Goal: Information Seeking & Learning: Learn about a topic

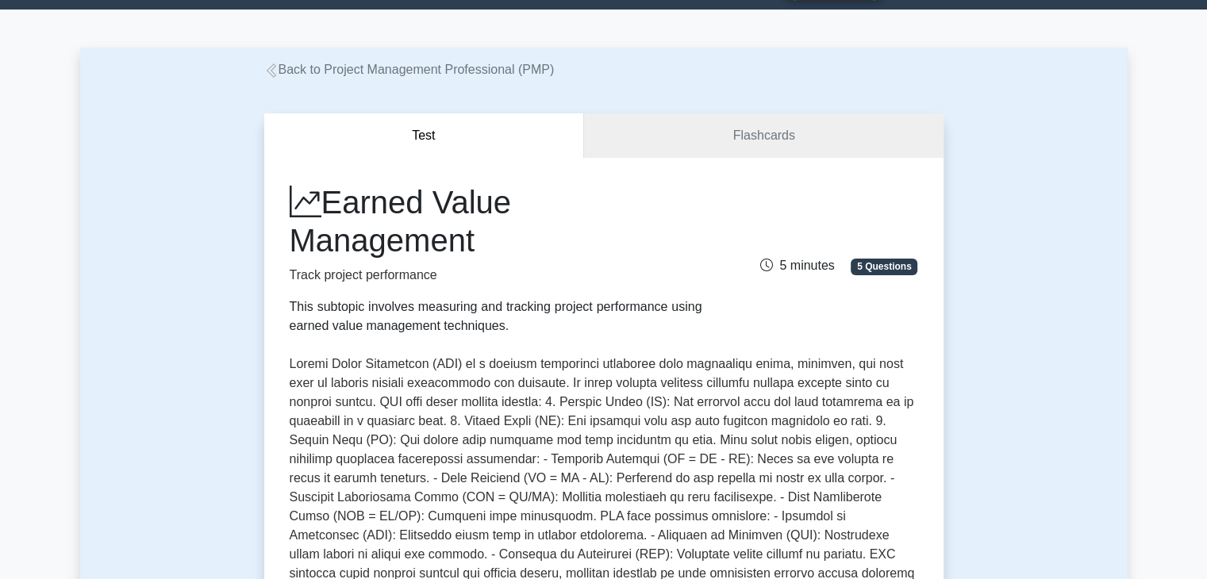
scroll to position [79, 0]
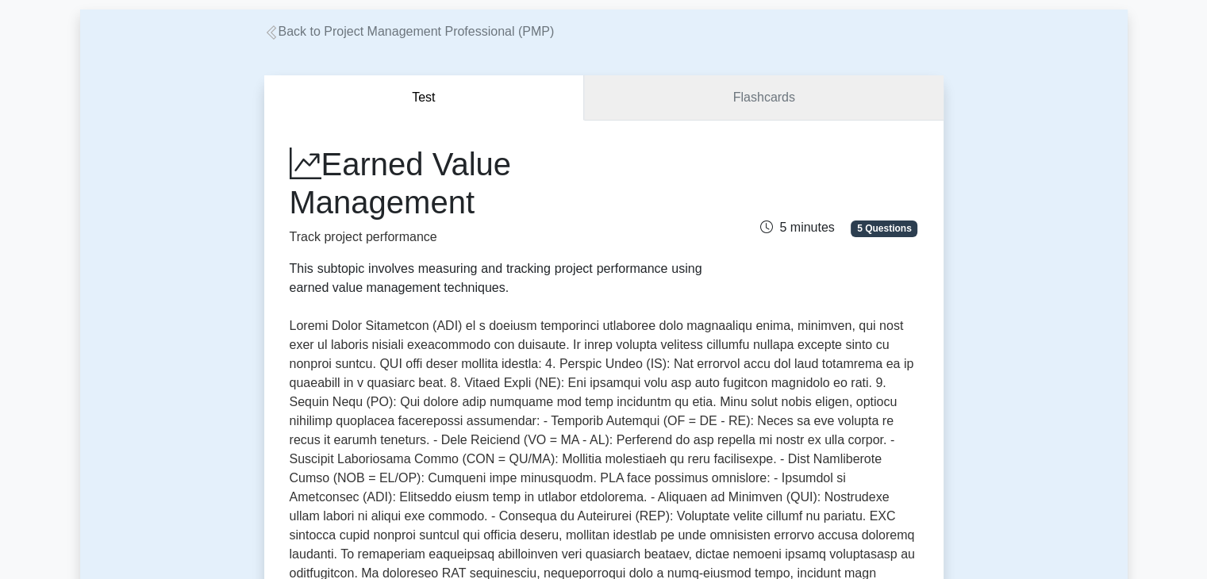
click at [685, 88] on link "Flashcards" at bounding box center [763, 97] width 359 height 45
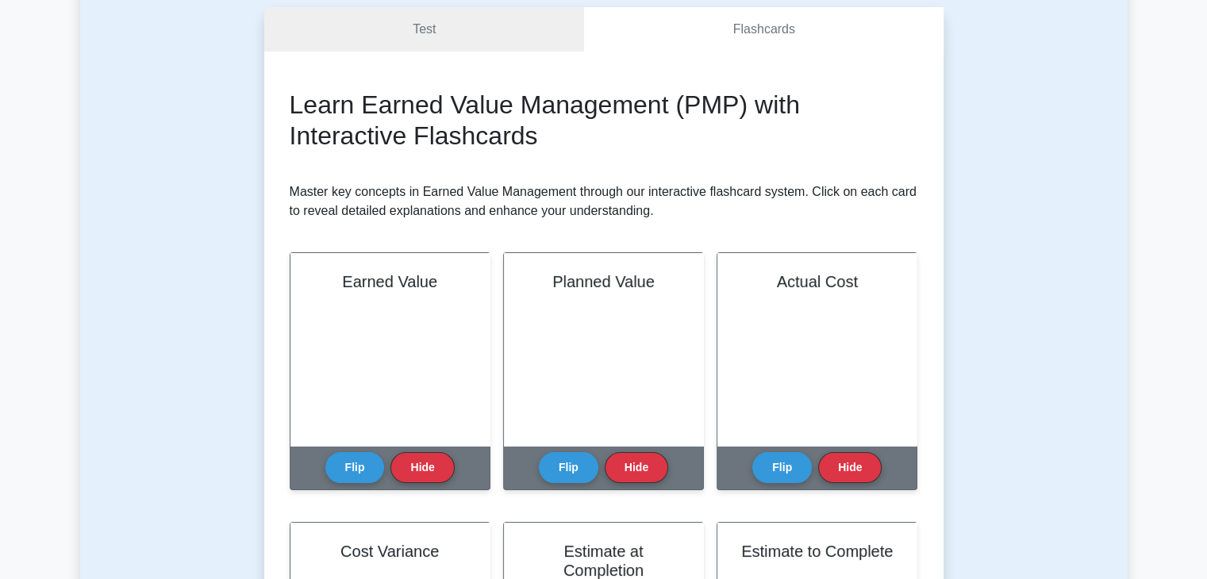
scroll to position [159, 0]
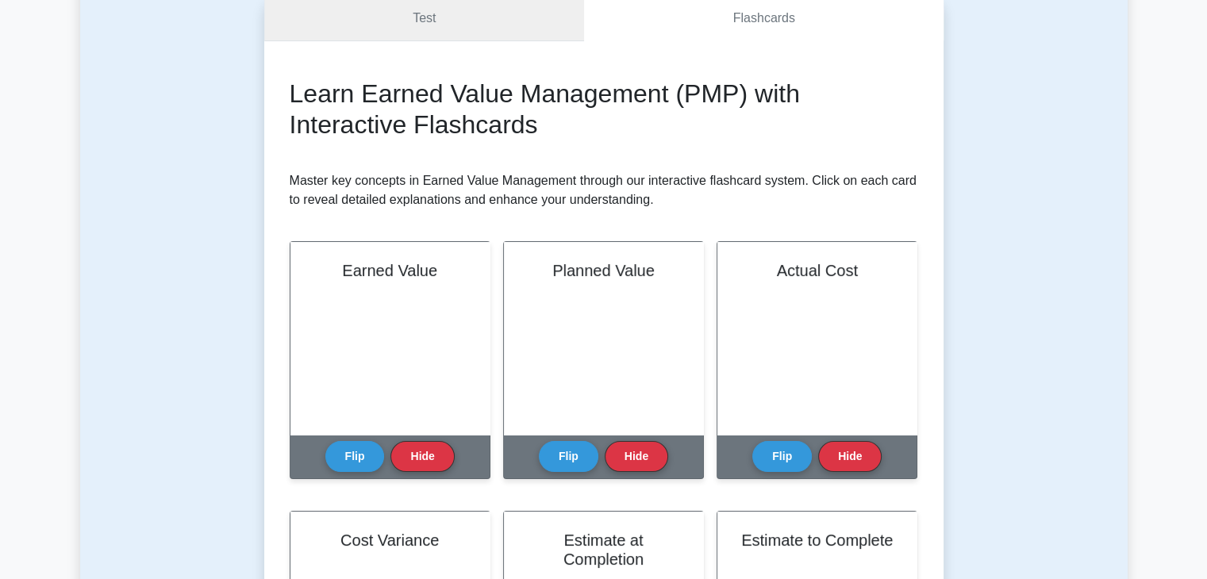
click at [425, 6] on link "Test" at bounding box center [424, 18] width 321 height 45
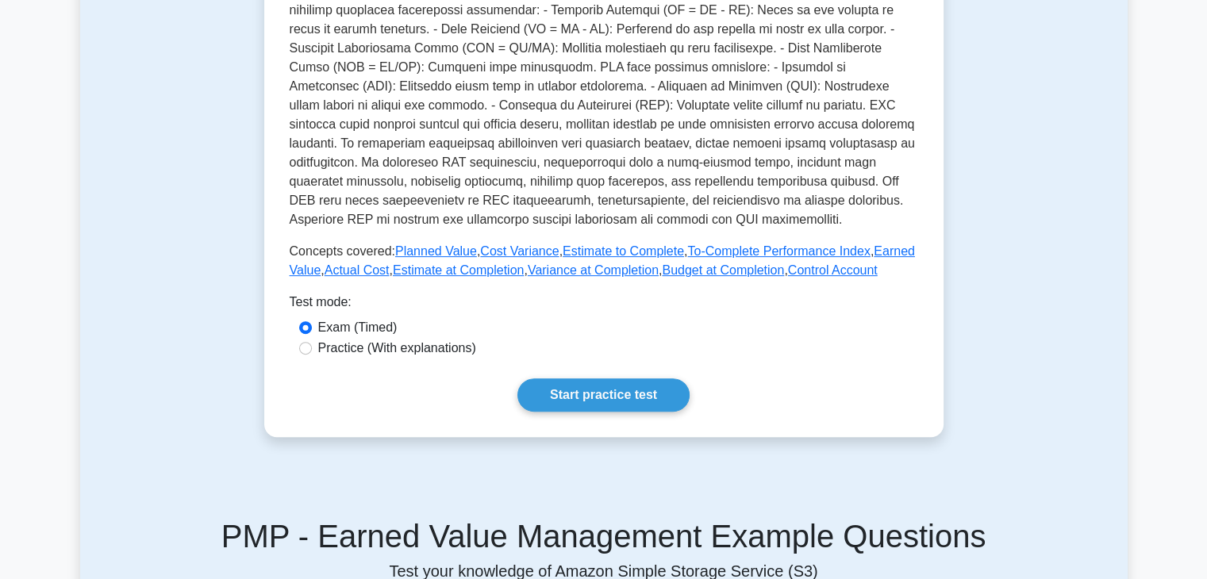
scroll to position [555, 0]
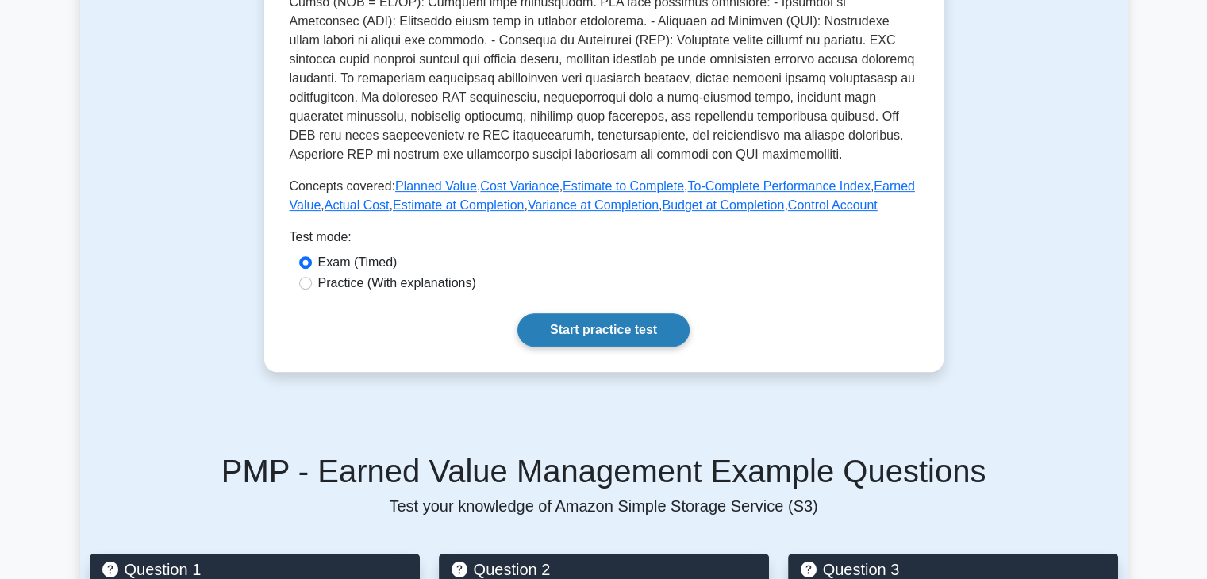
click at [562, 324] on link "Start practice test" at bounding box center [603, 329] width 172 height 33
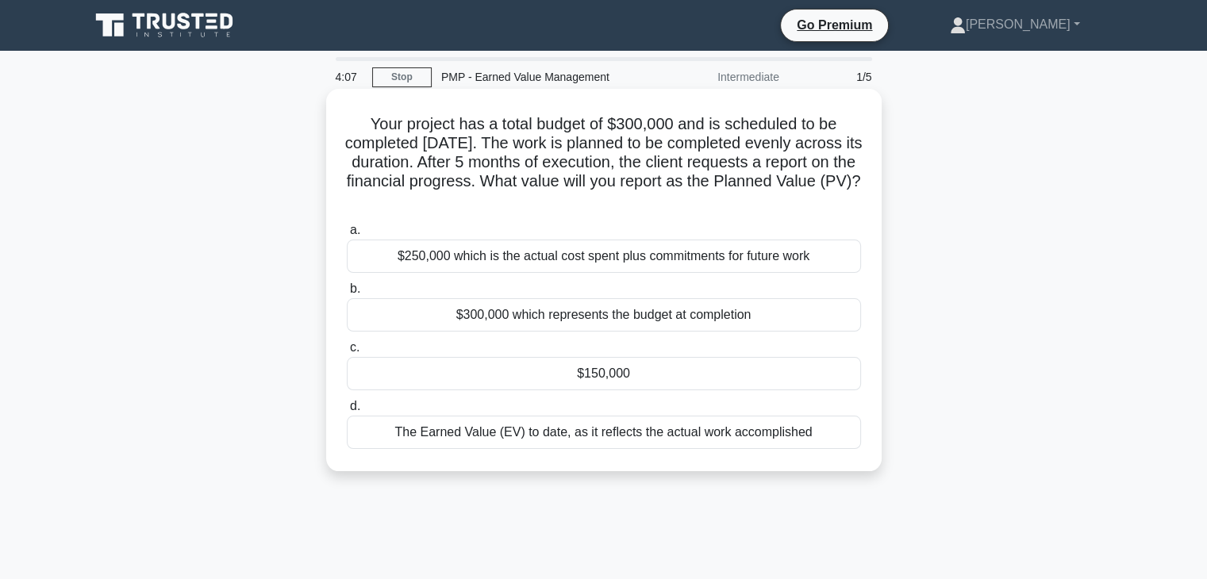
click at [534, 364] on div "$150,000" at bounding box center [604, 373] width 514 height 33
click at [347, 353] on input "c. $150,000" at bounding box center [347, 348] width 0 height 10
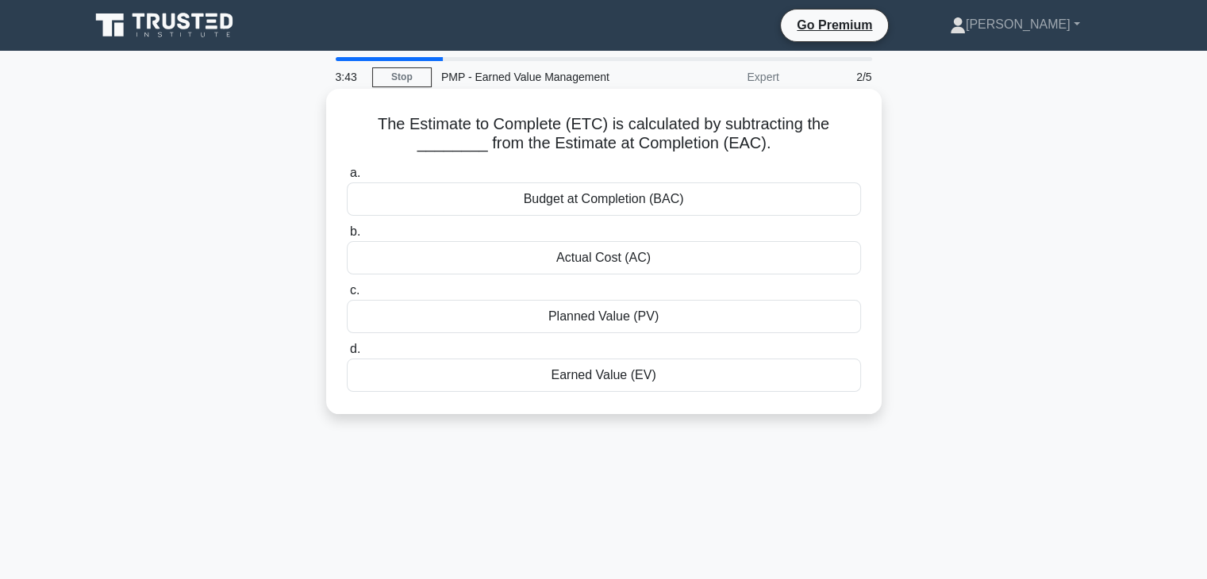
click at [601, 204] on div "Budget at Completion (BAC)" at bounding box center [604, 198] width 514 height 33
click at [347, 179] on input "a. Budget at Completion (BAC)" at bounding box center [347, 173] width 0 height 10
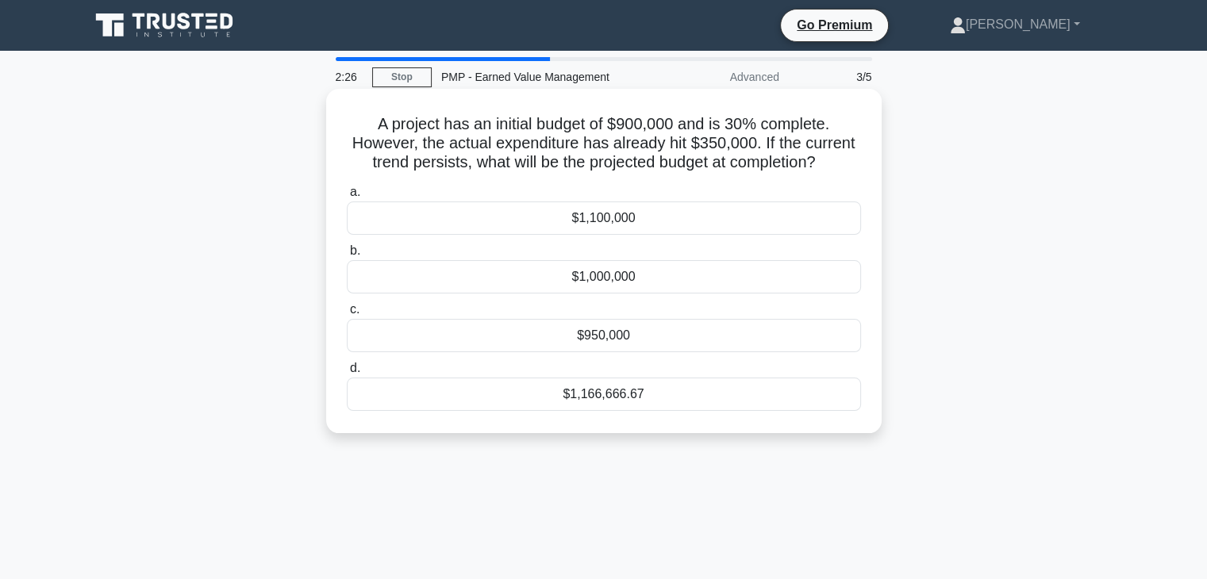
click at [603, 344] on div "$950,000" at bounding box center [604, 335] width 514 height 33
click at [347, 315] on input "c. $950,000" at bounding box center [347, 310] width 0 height 10
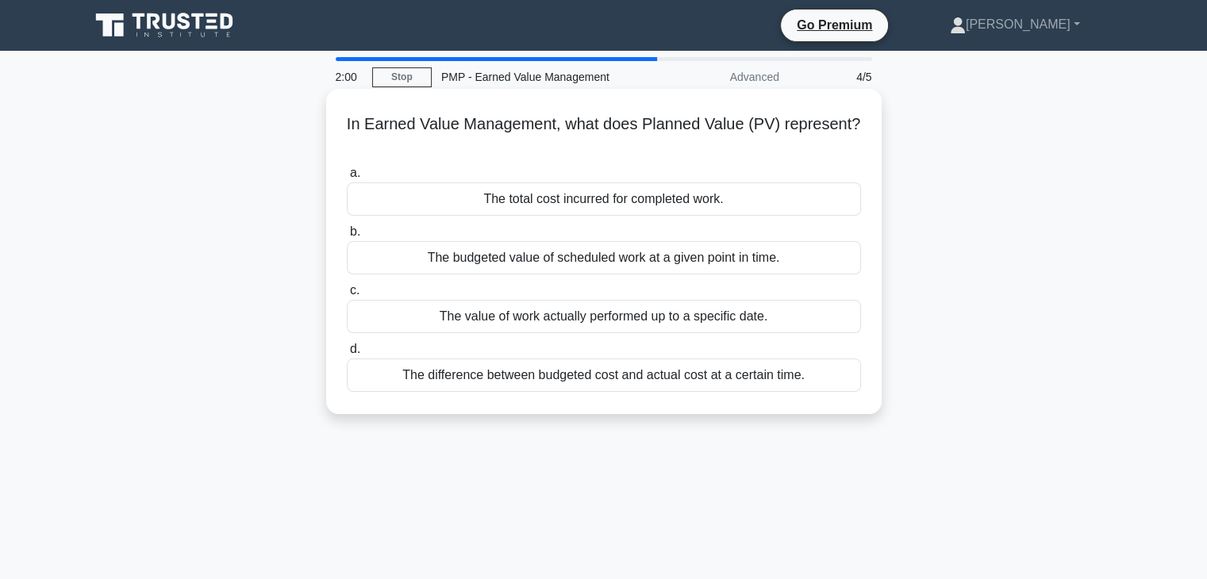
click at [578, 264] on div "The budgeted value of scheduled work at a given point in time." at bounding box center [604, 257] width 514 height 33
click at [347, 237] on input "b. The budgeted value of scheduled work at a given point in time." at bounding box center [347, 232] width 0 height 10
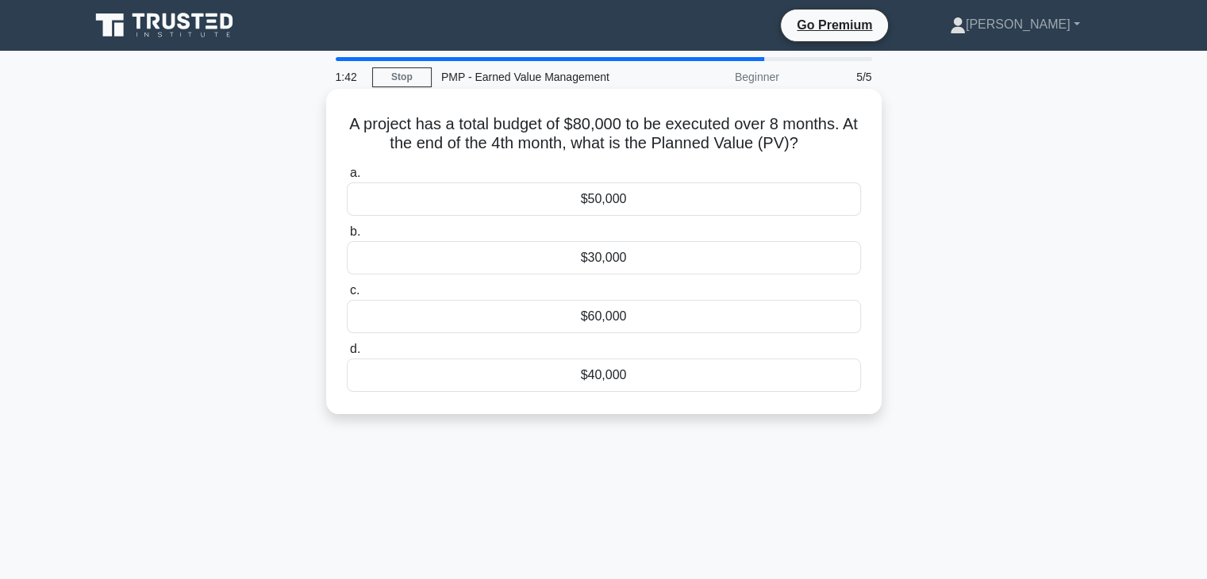
click at [603, 378] on div "$40,000" at bounding box center [604, 375] width 514 height 33
click at [347, 355] on input "d. $40,000" at bounding box center [347, 349] width 0 height 10
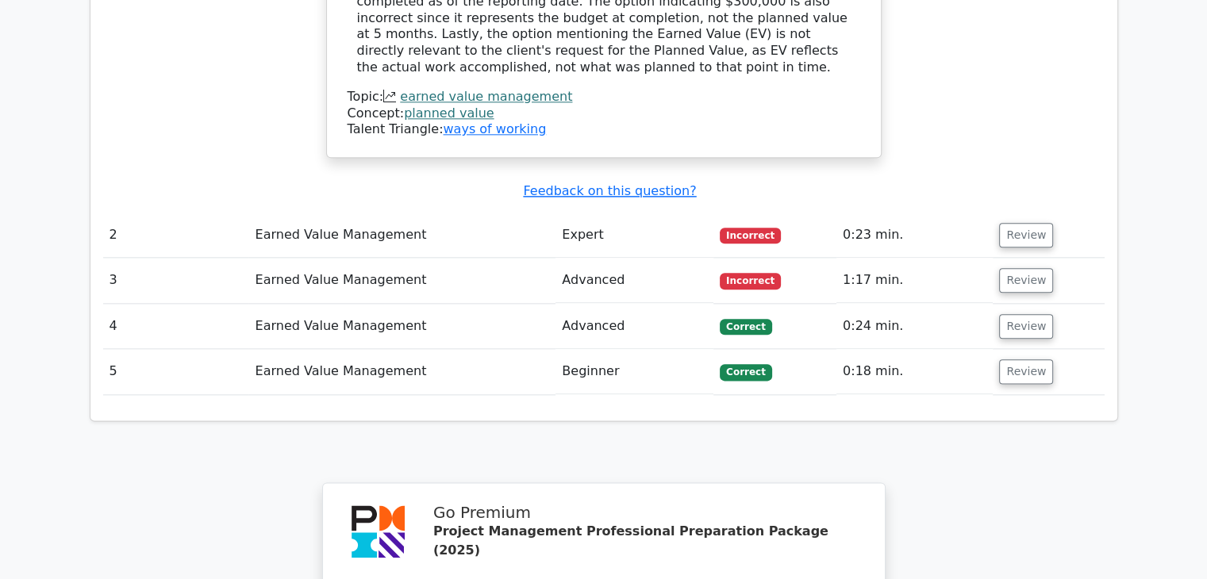
scroll to position [1904, 0]
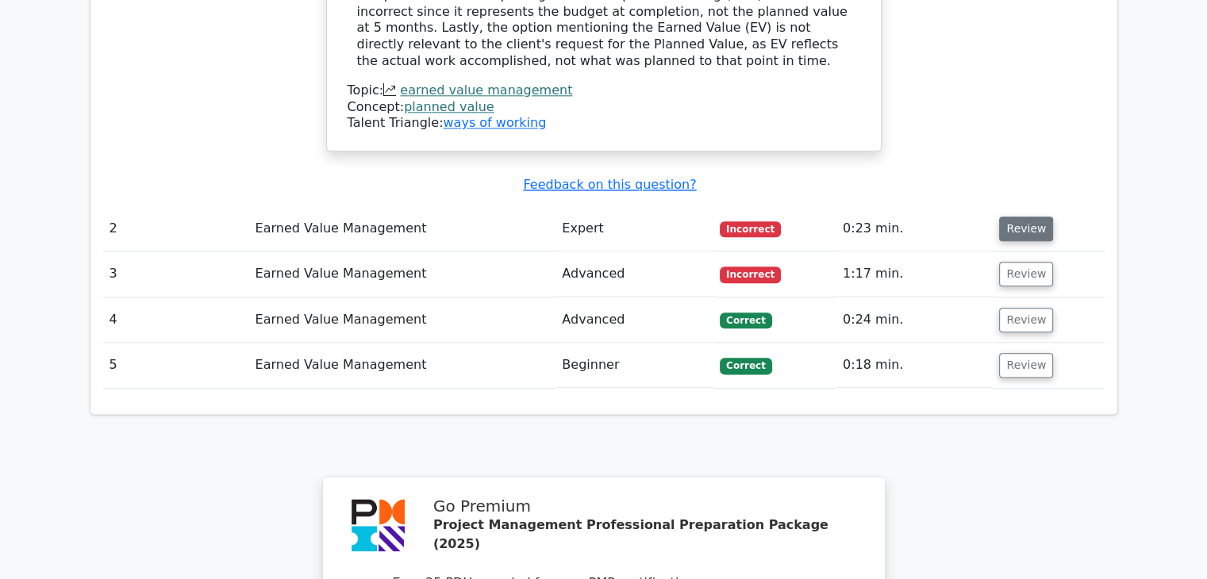
click at [1012, 217] on button "Review" at bounding box center [1026, 229] width 54 height 25
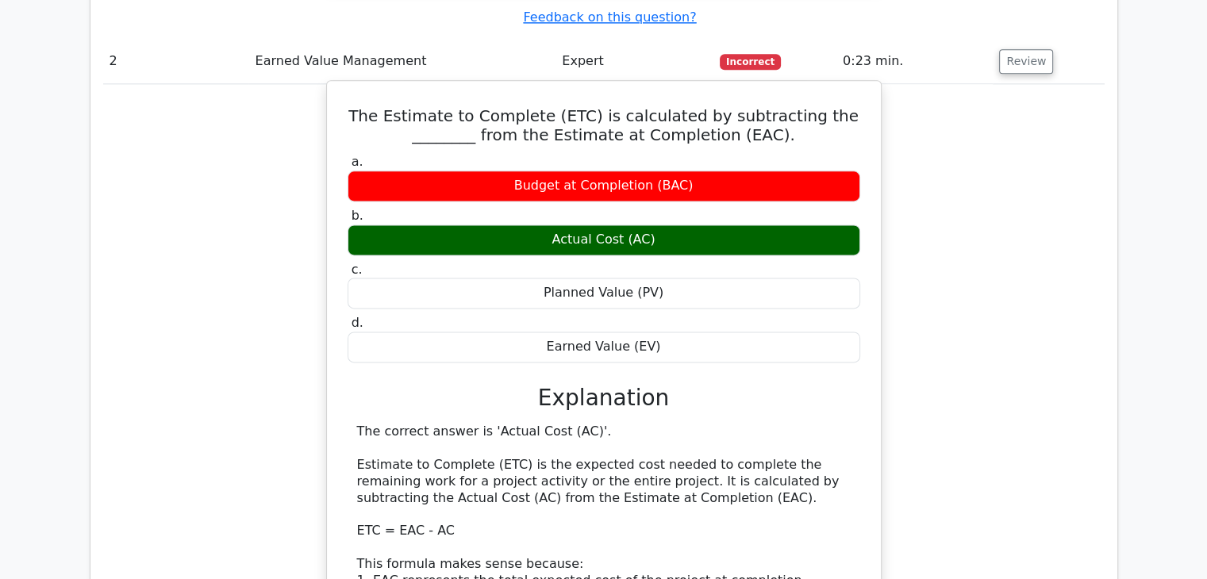
scroll to position [2460, 0]
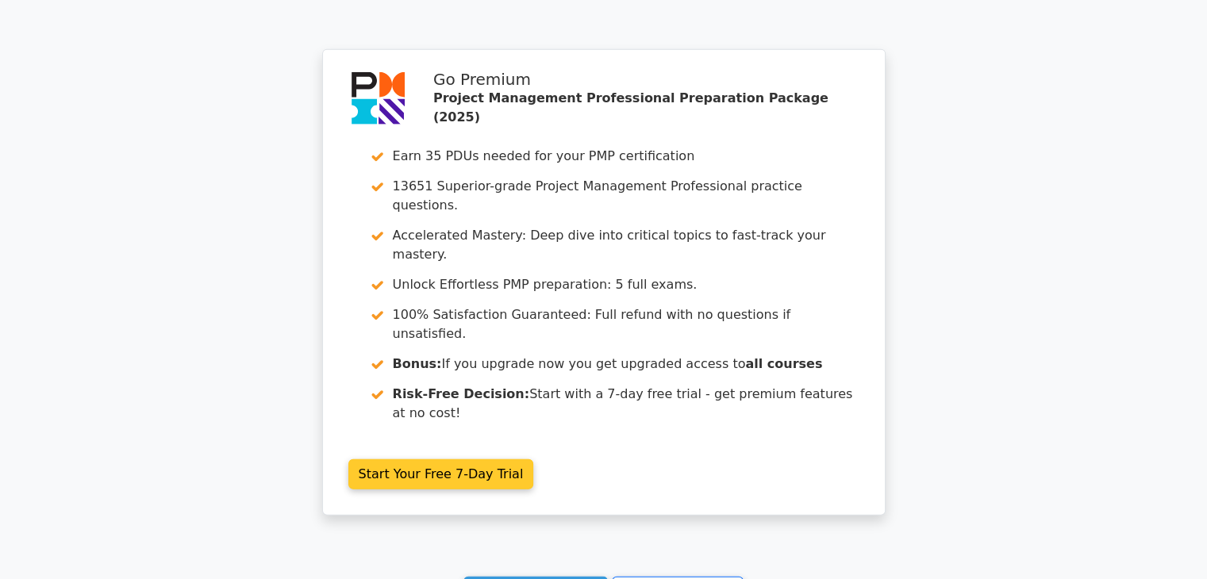
scroll to position [3888, 0]
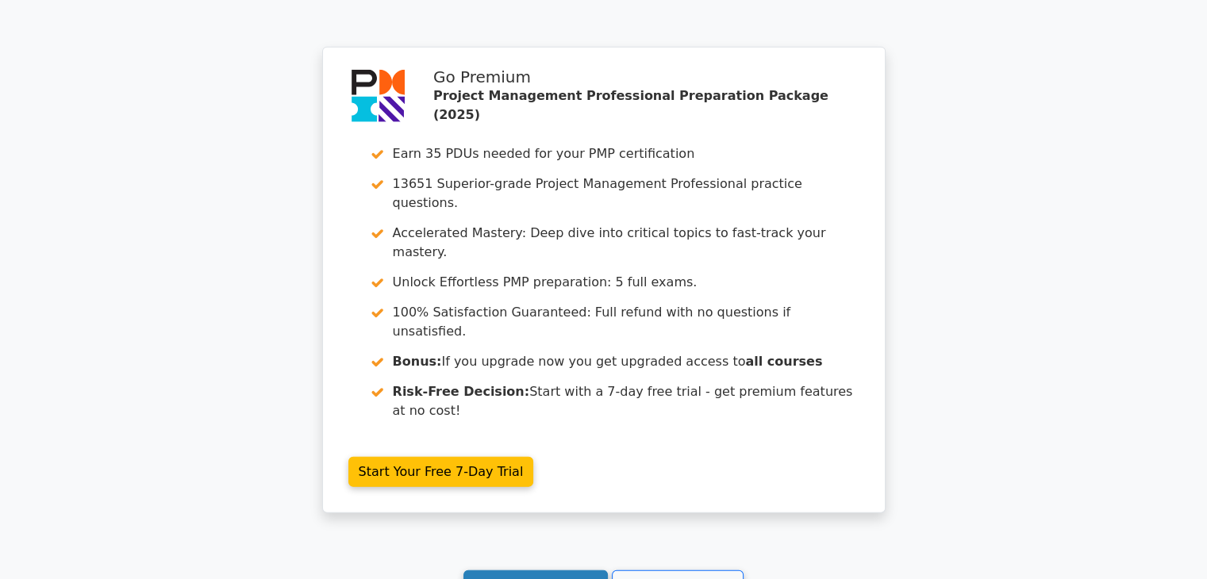
click at [502, 570] on link "Continue practicing" at bounding box center [535, 585] width 145 height 30
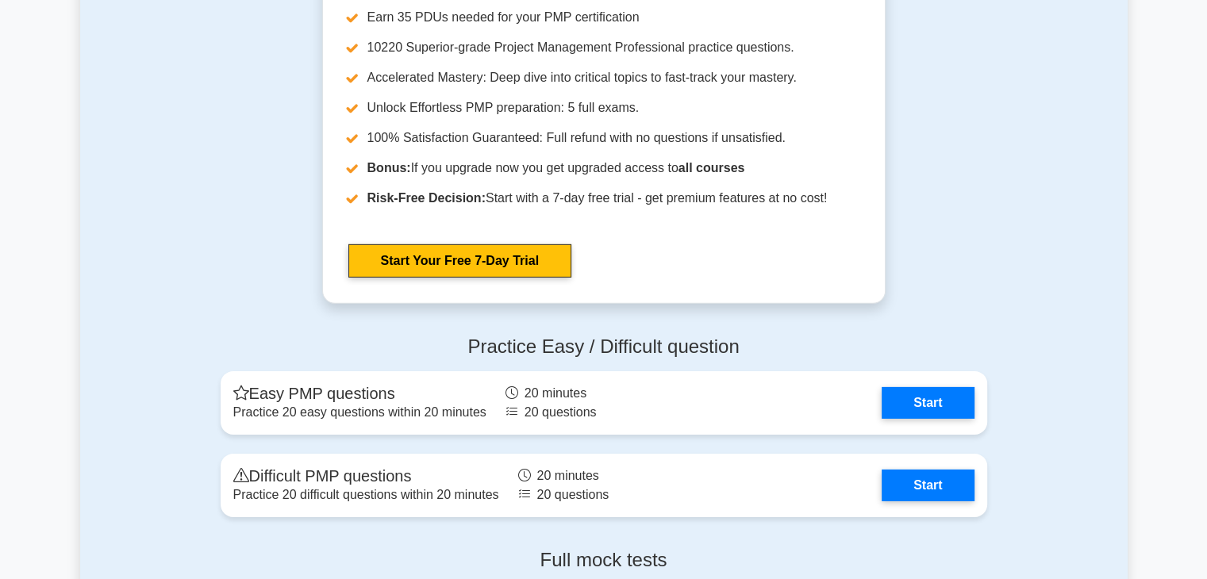
scroll to position [4998, 0]
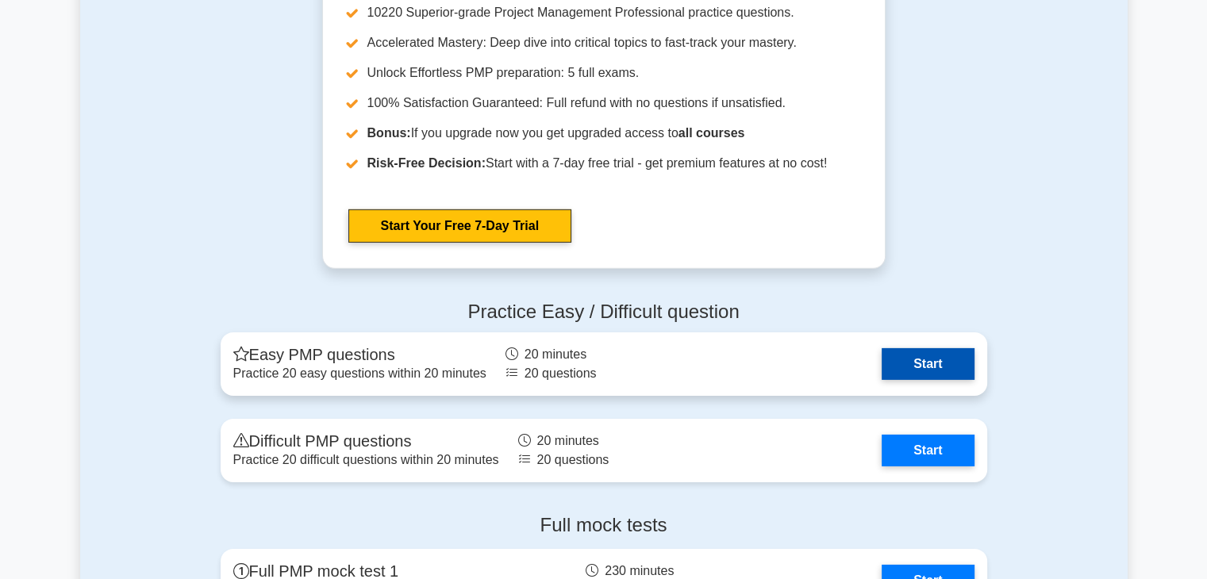
click at [914, 355] on link "Start" at bounding box center [927, 364] width 92 height 32
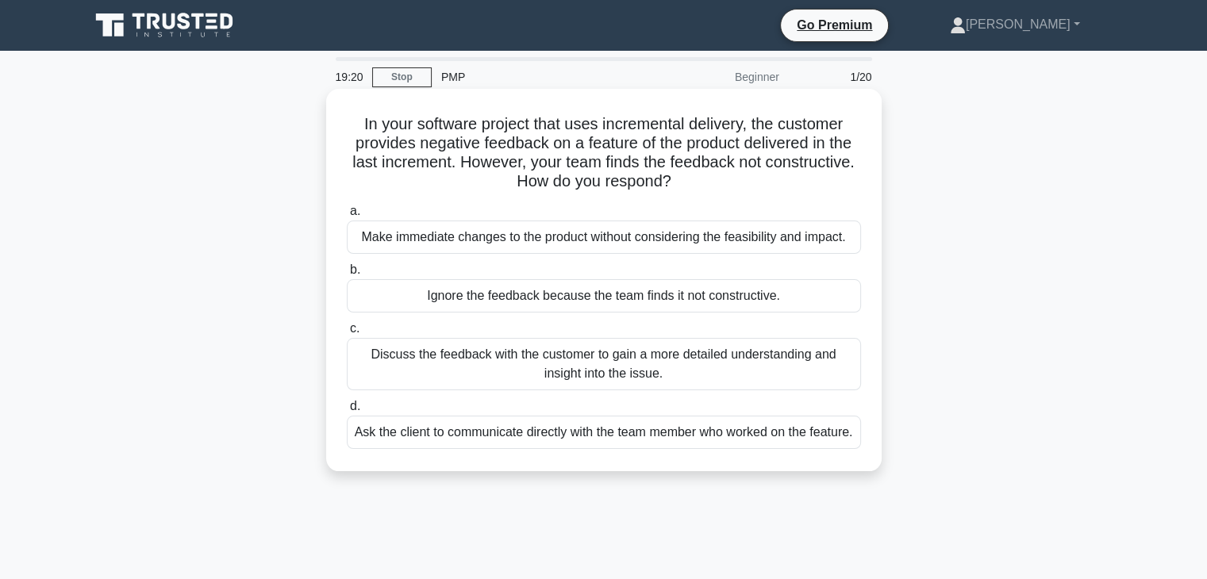
click at [616, 359] on div "Discuss the feedback with the customer to gain a more detailed understanding an…" at bounding box center [604, 364] width 514 height 52
click at [347, 334] on input "c. Discuss the feedback with the customer to gain a more detailed understanding…" at bounding box center [347, 329] width 0 height 10
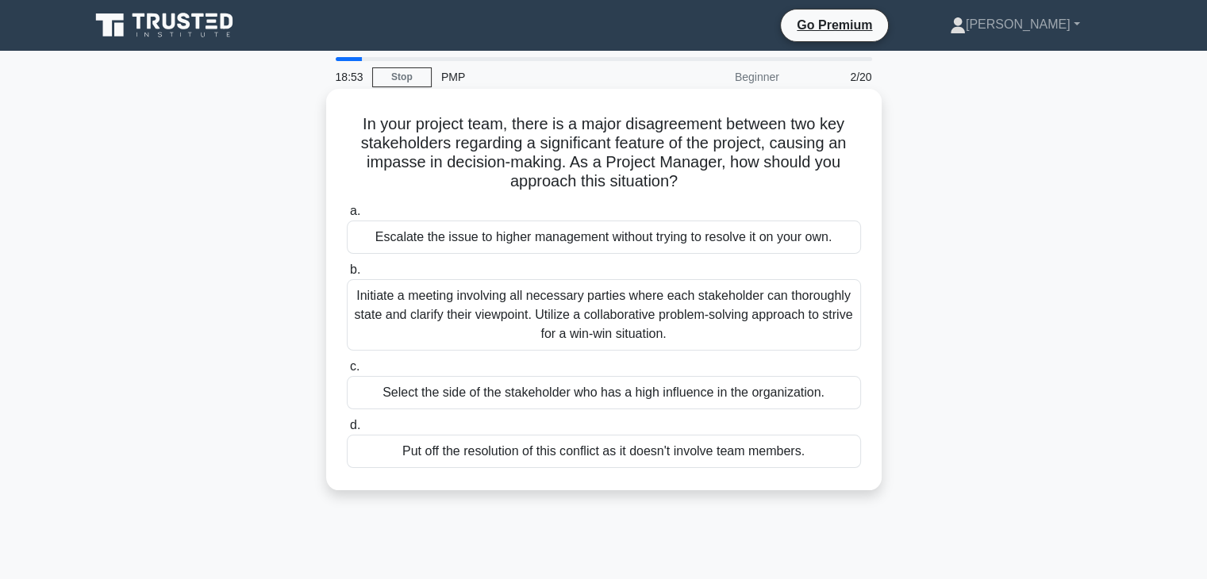
click at [463, 317] on div "Initiate a meeting involving all necessary parties where each stakeholder can t…" at bounding box center [604, 314] width 514 height 71
click at [347, 275] on input "b. Initiate a meeting involving all necessary parties where each stakeholder ca…" at bounding box center [347, 270] width 0 height 10
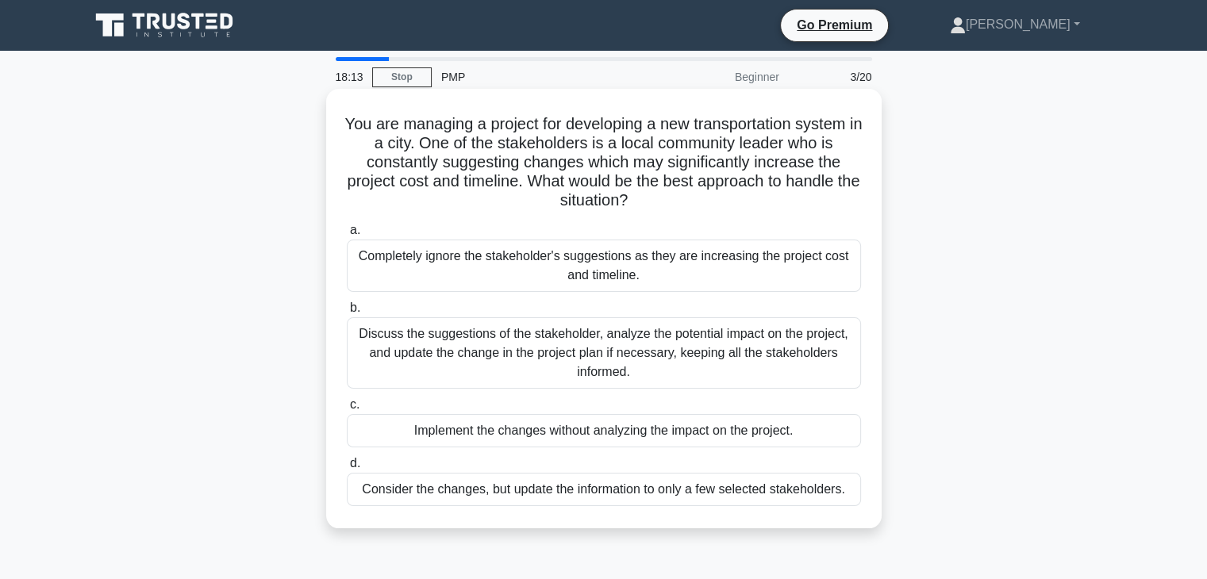
click at [469, 366] on div "Discuss the suggestions of the stakeholder, analyze the potential impact on the…" at bounding box center [604, 352] width 514 height 71
click at [347, 313] on input "b. Discuss the suggestions of the stakeholder, analyze the potential impact on …" at bounding box center [347, 308] width 0 height 10
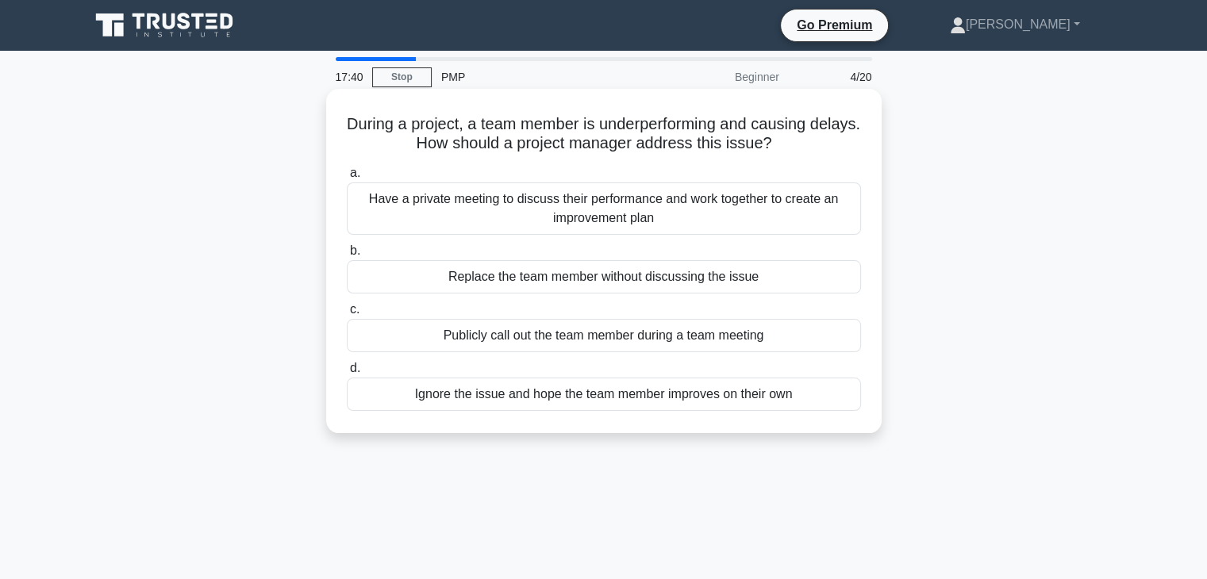
click at [510, 212] on div "Have a private meeting to discuss their performance and work together to create…" at bounding box center [604, 208] width 514 height 52
click at [347, 179] on input "a. Have a private meeting to discuss their performance and work together to cre…" at bounding box center [347, 173] width 0 height 10
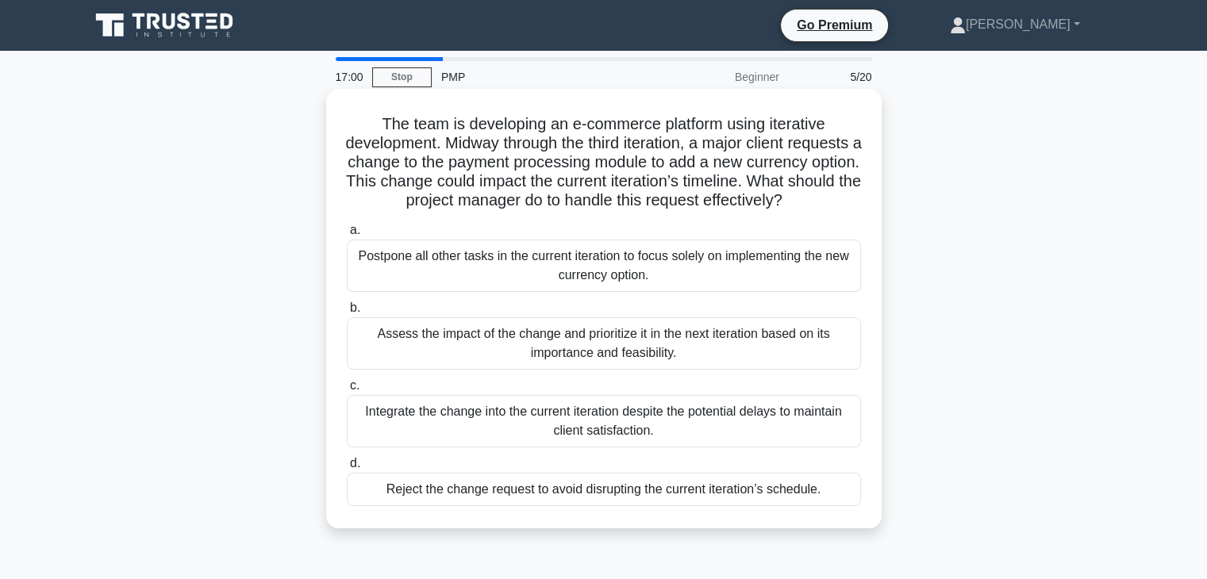
click at [525, 369] on div "Assess the impact of the change and prioritize it in the next iteration based o…" at bounding box center [604, 343] width 514 height 52
click at [347, 313] on input "b. Assess the impact of the change and prioritize it in the next iteration base…" at bounding box center [347, 308] width 0 height 10
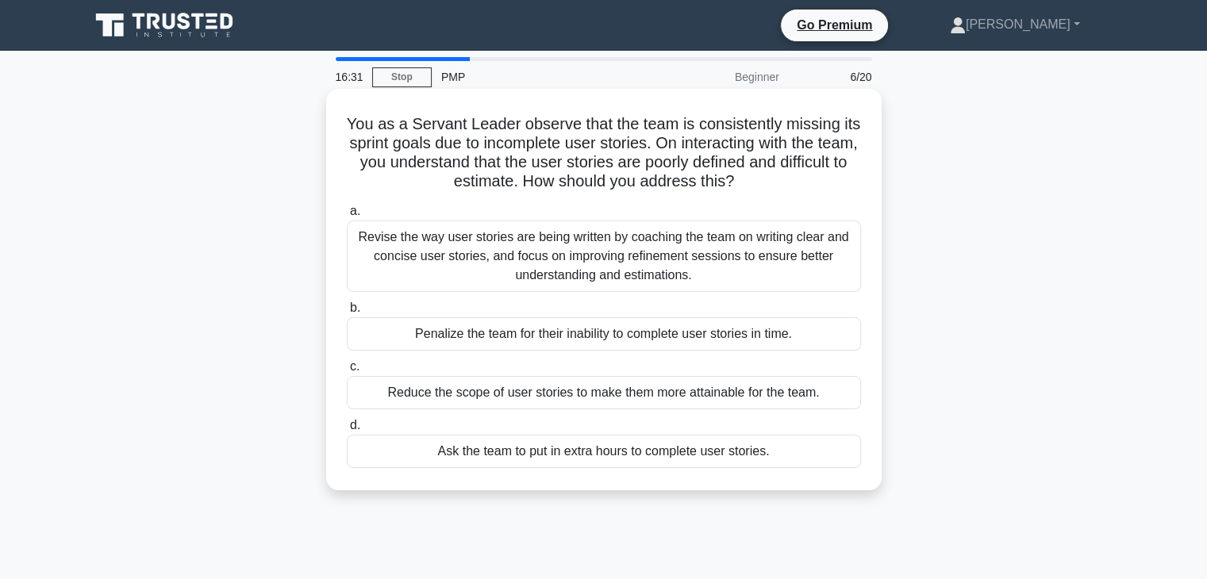
click at [692, 267] on div "Revise the way user stories are being written by coaching the team on writing c…" at bounding box center [604, 256] width 514 height 71
click at [347, 217] on input "a. Revise the way user stories are being written by coaching the team on writin…" at bounding box center [347, 211] width 0 height 10
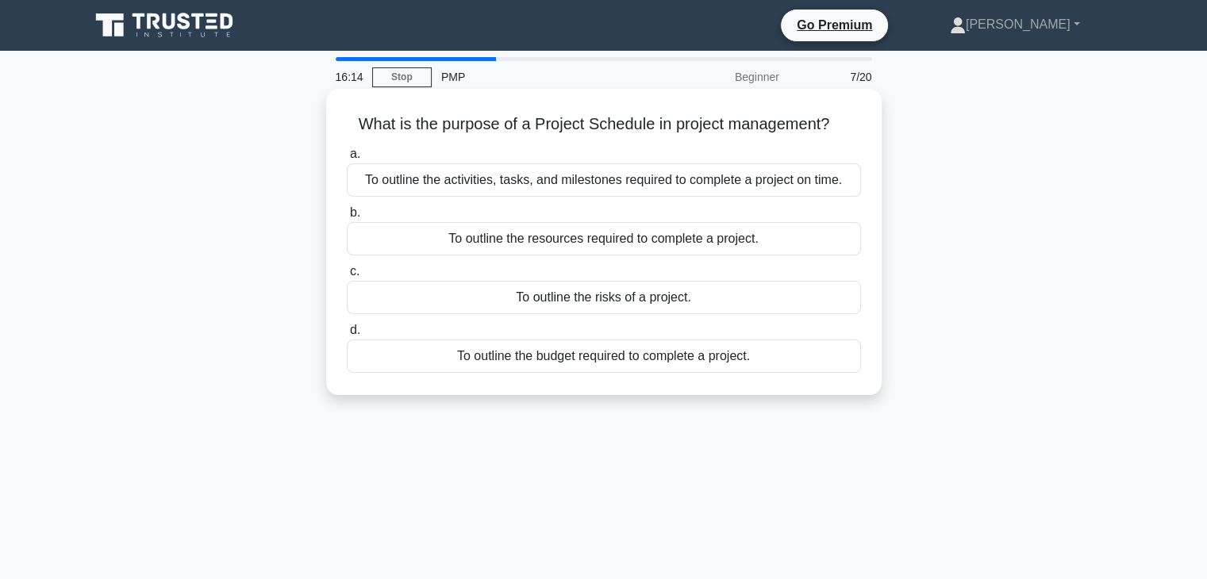
click at [540, 182] on div "To outline the activities, tasks, and milestones required to complete a project…" at bounding box center [604, 179] width 514 height 33
click at [347, 159] on input "a. To outline the activities, tasks, and milestones required to complete a proj…" at bounding box center [347, 154] width 0 height 10
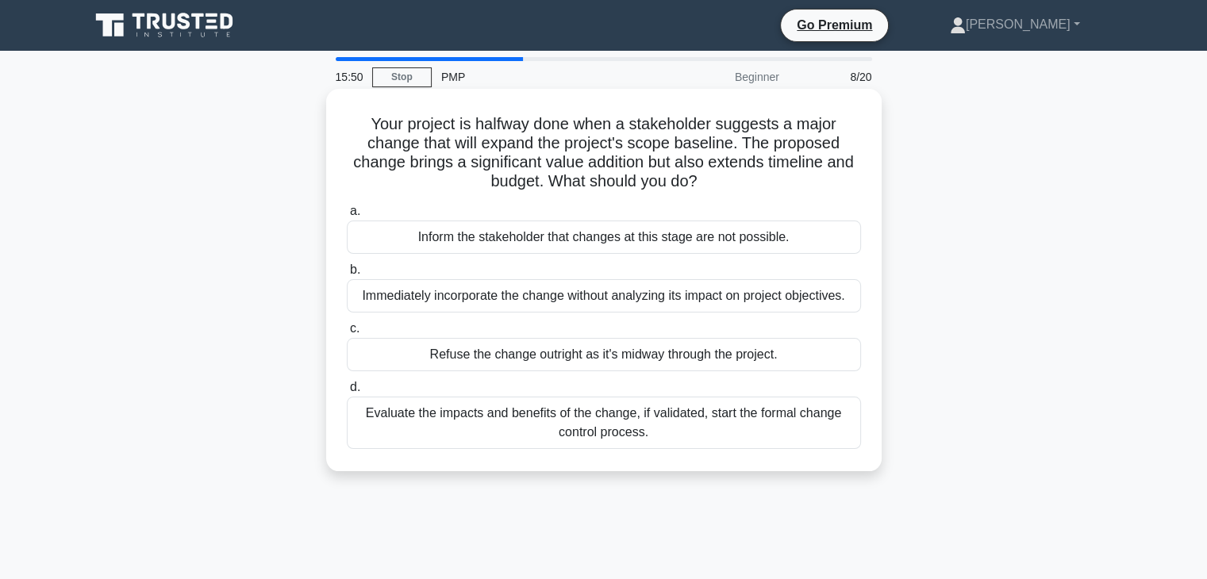
click at [673, 428] on div "Evaluate the impacts and benefits of the change, if validated, start the formal…" at bounding box center [604, 423] width 514 height 52
click at [347, 393] on input "d. Evaluate the impacts and benefits of the change, if validated, start the for…" at bounding box center [347, 387] width 0 height 10
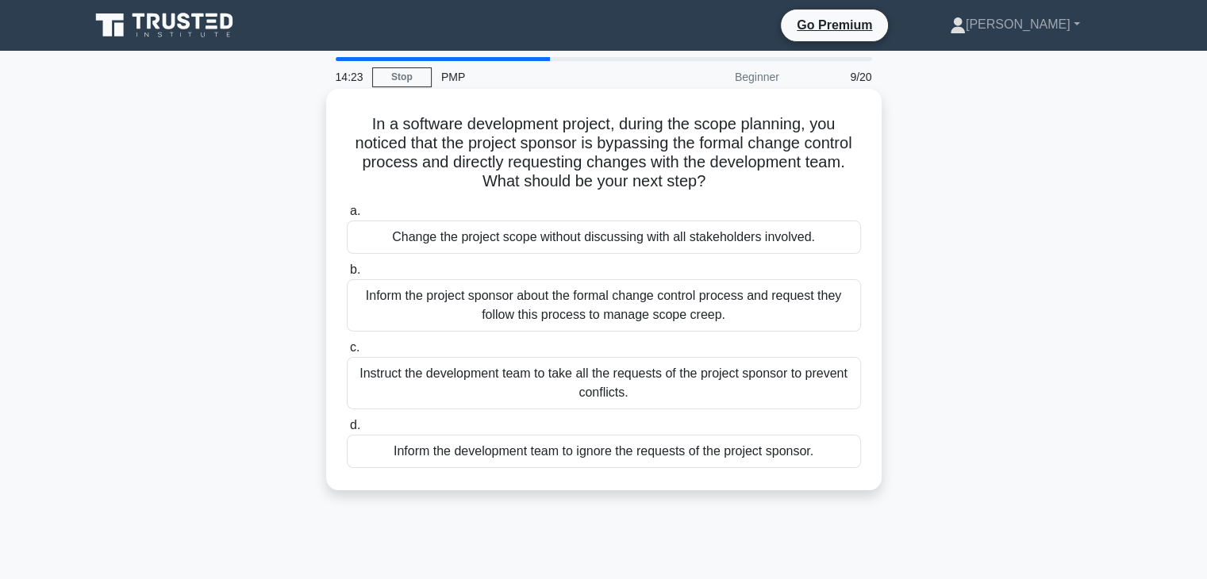
click at [591, 305] on div "Inform the project sponsor about the formal change control process and request …" at bounding box center [604, 305] width 514 height 52
click at [347, 275] on input "b. Inform the project sponsor about the formal change control process and reque…" at bounding box center [347, 270] width 0 height 10
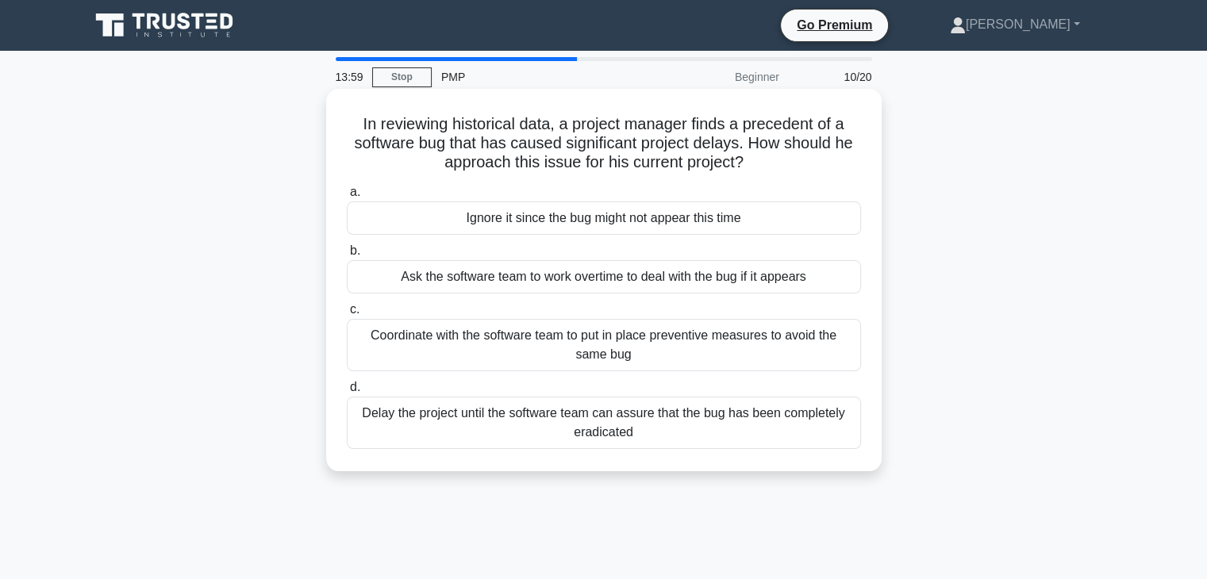
click at [521, 346] on div "Coordinate with the software team to put in place preventive measures to avoid …" at bounding box center [604, 345] width 514 height 52
click at [347, 315] on input "c. Coordinate with the software team to put in place preventive measures to avo…" at bounding box center [347, 310] width 0 height 10
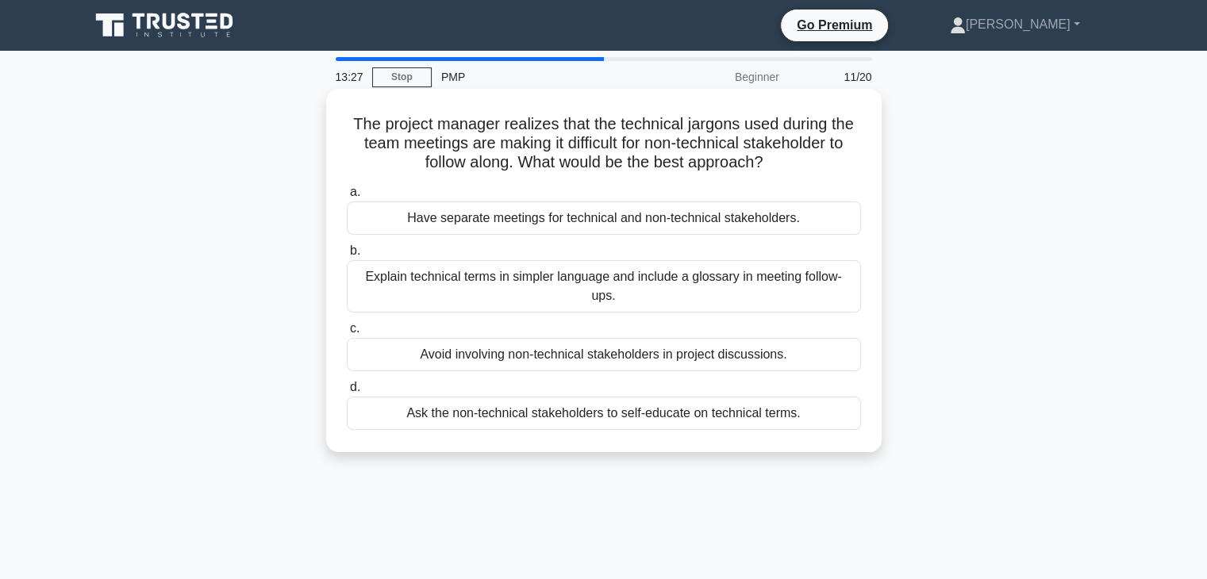
click at [766, 282] on div "Explain technical terms in simpler language and include a glossary in meeting f…" at bounding box center [604, 286] width 514 height 52
click at [347, 256] on input "b. Explain technical terms in simpler language and include a glossary in meetin…" at bounding box center [347, 251] width 0 height 10
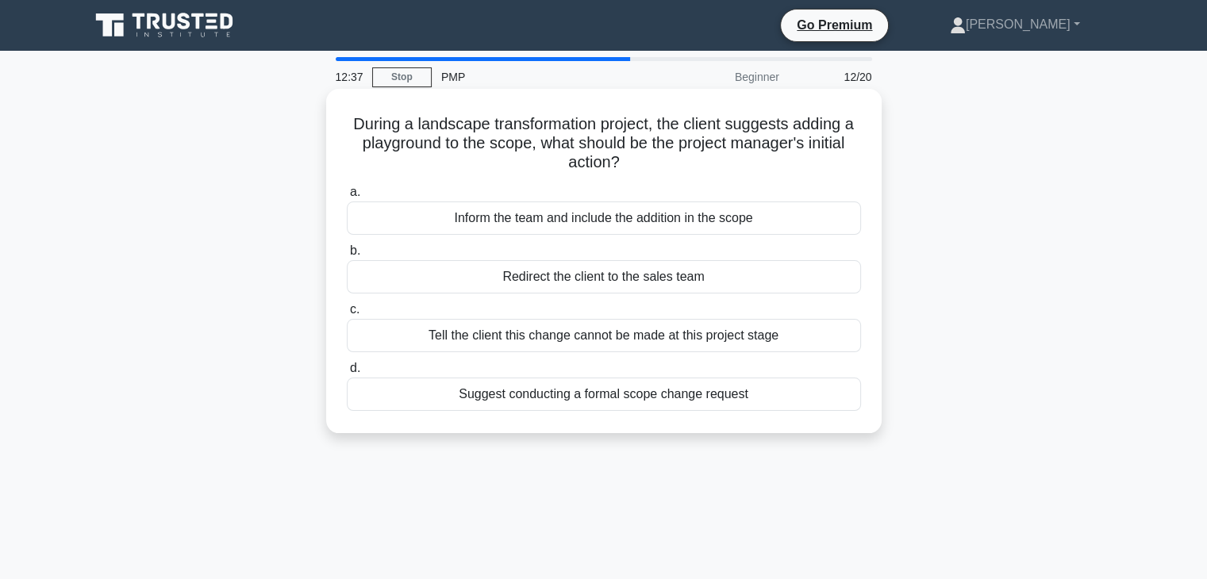
click at [654, 395] on div "Suggest conducting a formal scope change request" at bounding box center [604, 394] width 514 height 33
click at [347, 374] on input "d. Suggest conducting a formal scope change request" at bounding box center [347, 368] width 0 height 10
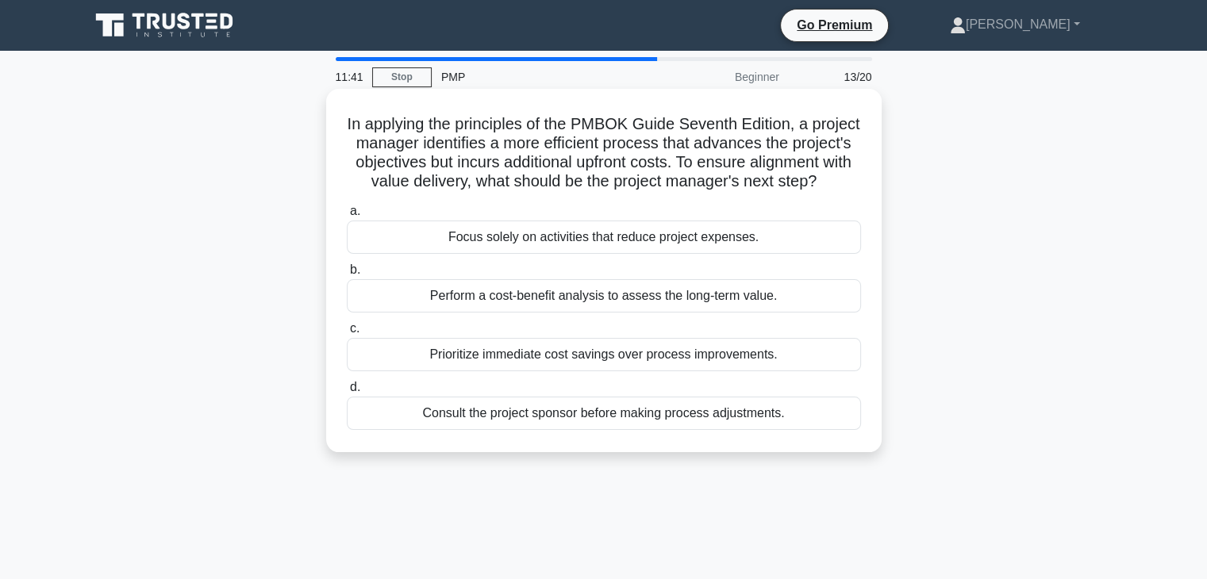
click at [540, 371] on div "Prioritize immediate cost savings over process improvements." at bounding box center [604, 354] width 514 height 33
click at [347, 334] on input "c. Prioritize immediate cost savings over process improvements." at bounding box center [347, 329] width 0 height 10
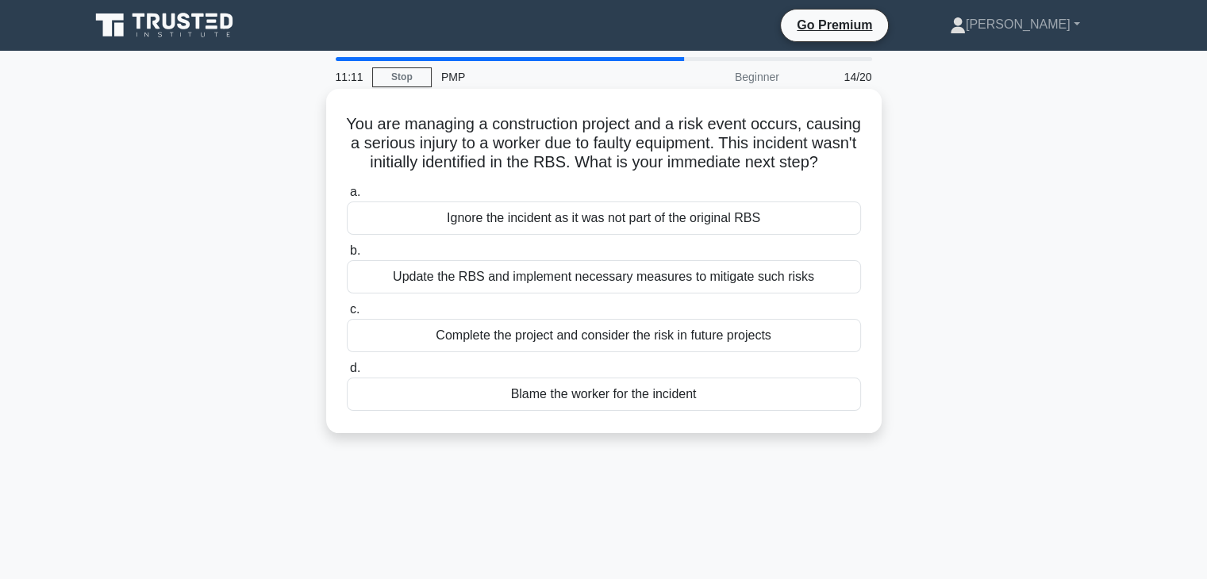
click at [654, 294] on div "Update the RBS and implement necessary measures to mitigate such risks" at bounding box center [604, 276] width 514 height 33
click at [347, 256] on input "b. Update the RBS and implement necessary measures to mitigate such risks" at bounding box center [347, 251] width 0 height 10
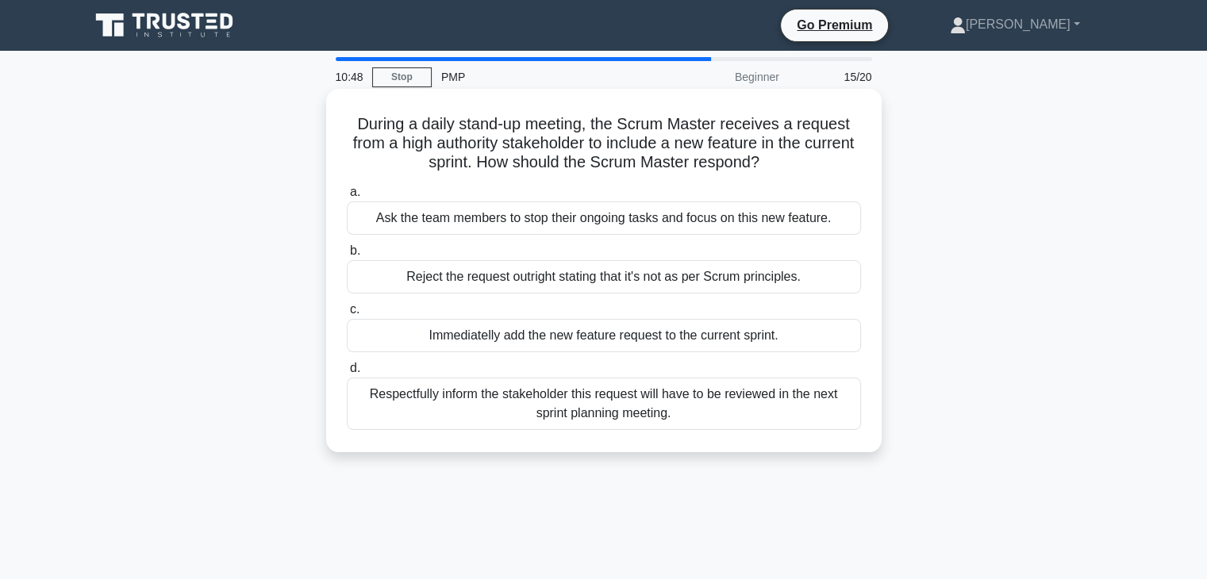
click at [648, 399] on div "Respectfully inform the stakeholder this request will have to be reviewed in th…" at bounding box center [604, 404] width 514 height 52
click at [347, 374] on input "d. Respectfully inform the stakeholder this request will have to be reviewed in…" at bounding box center [347, 368] width 0 height 10
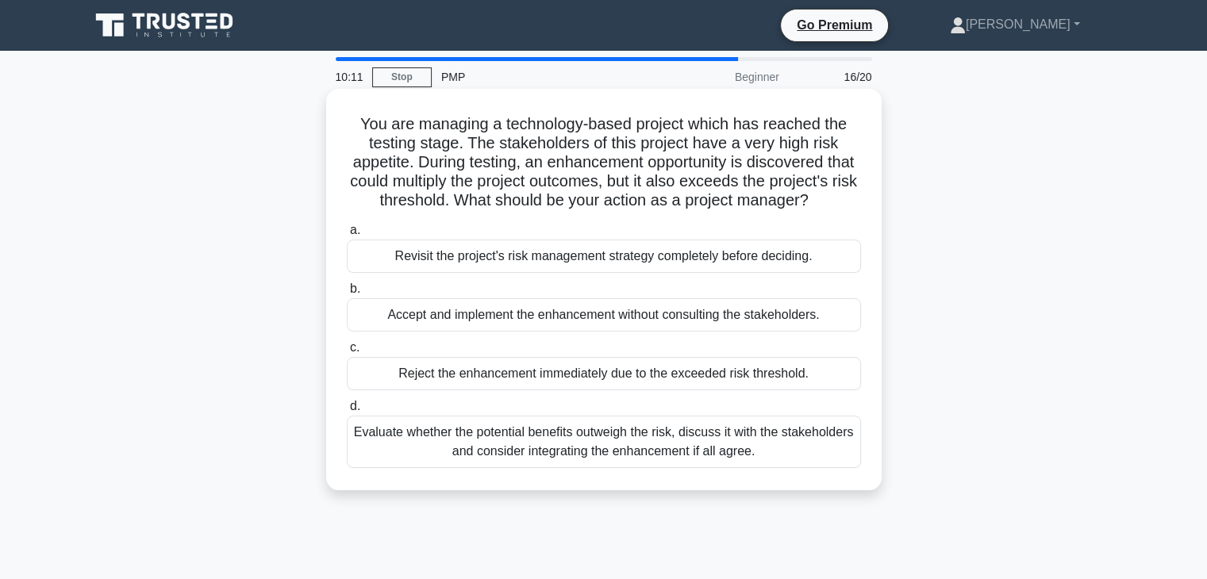
click at [517, 458] on div "Evaluate whether the potential benefits outweigh the risk, discuss it with the …" at bounding box center [604, 442] width 514 height 52
click at [347, 412] on input "d. Evaluate whether the potential benefits outweigh the risk, discuss it with t…" at bounding box center [347, 406] width 0 height 10
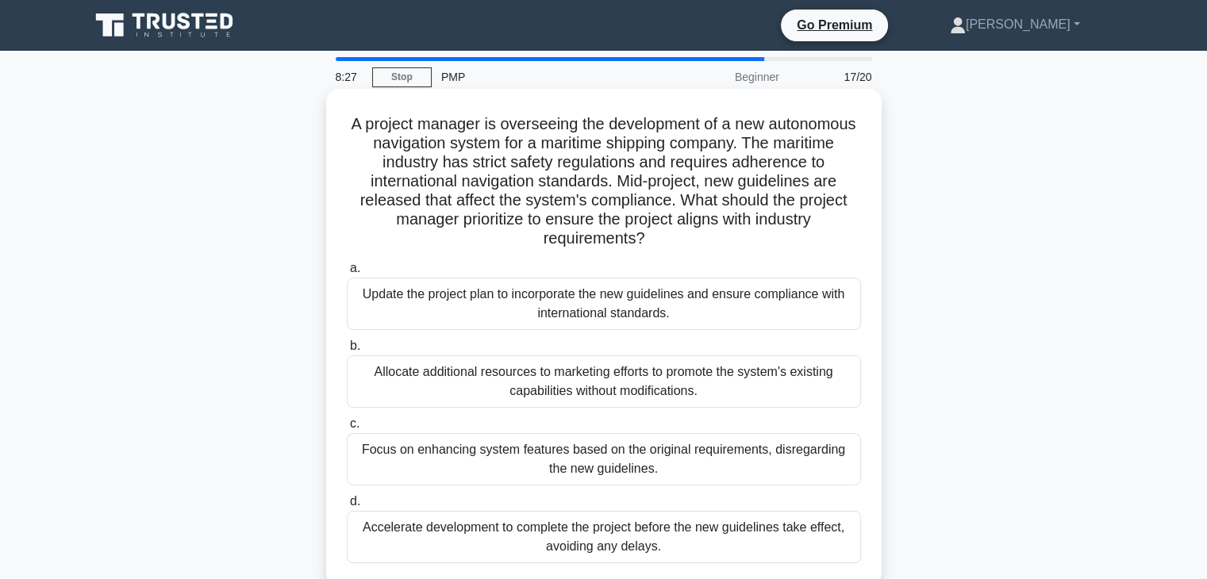
click at [670, 305] on div "Update the project plan to incorporate the new guidelines and ensure compliance…" at bounding box center [604, 304] width 514 height 52
click at [347, 274] on input "a. Update the project plan to incorporate the new guidelines and ensure complia…" at bounding box center [347, 268] width 0 height 10
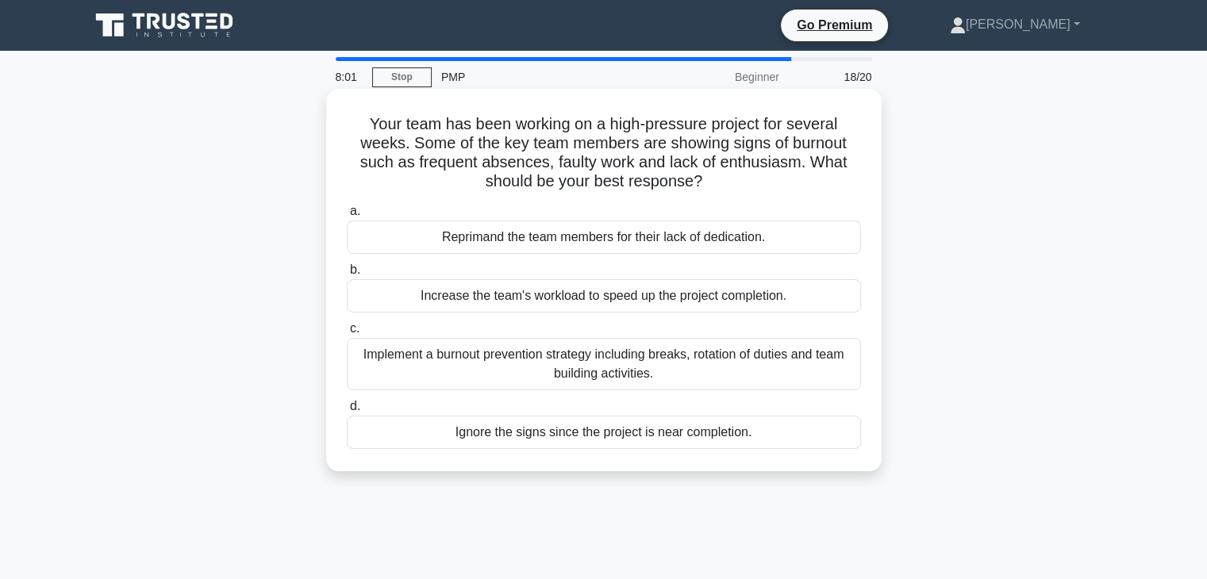
click at [663, 355] on div "Implement a burnout prevention strategy including breaks, rotation of duties an…" at bounding box center [604, 364] width 514 height 52
click at [347, 334] on input "c. Implement a burnout prevention strategy including breaks, rotation of duties…" at bounding box center [347, 329] width 0 height 10
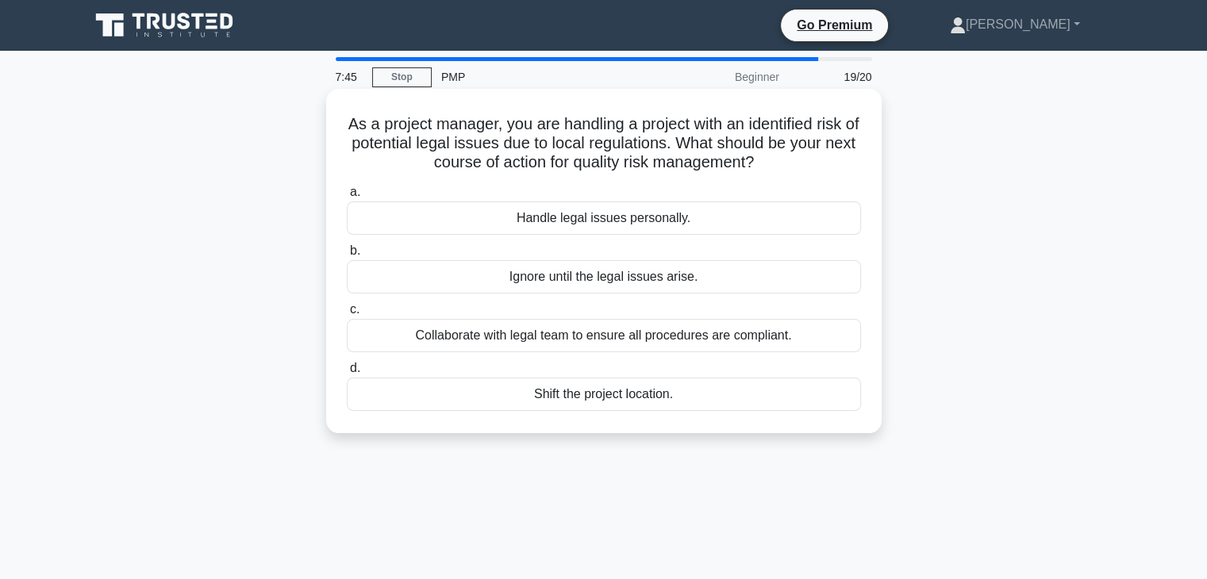
click at [591, 334] on div "Collaborate with legal team to ensure all procedures are compliant." at bounding box center [604, 335] width 514 height 33
click at [347, 315] on input "c. Collaborate with legal team to ensure all procedures are compliant." at bounding box center [347, 310] width 0 height 10
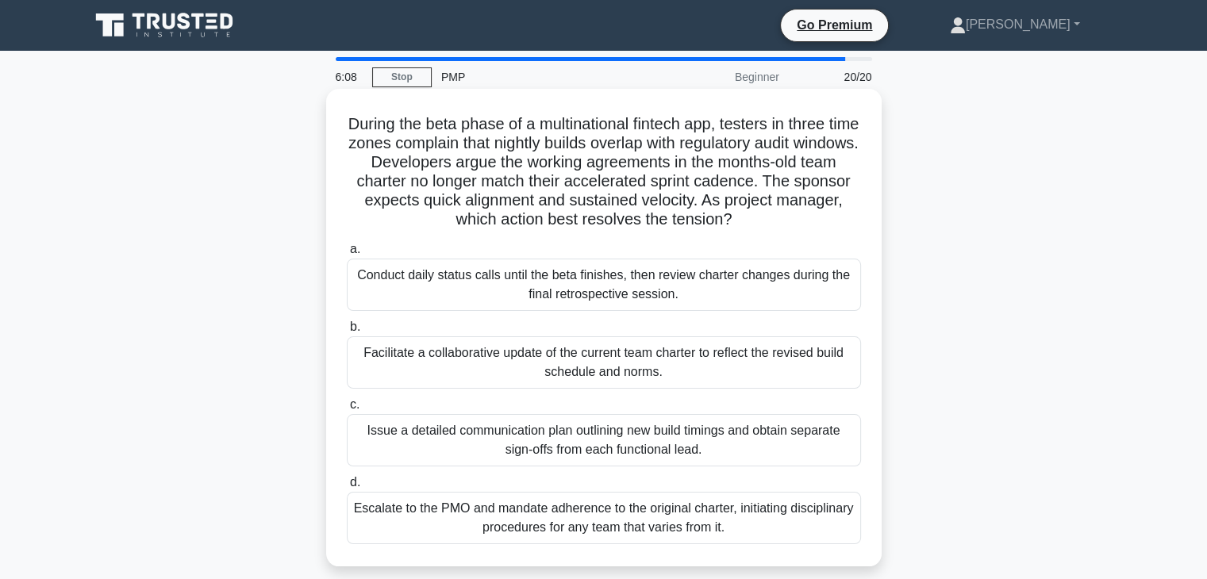
click at [625, 359] on div "Facilitate a collaborative update of the current team charter to reflect the re…" at bounding box center [604, 362] width 514 height 52
click at [347, 332] on input "b. Facilitate a collaborative update of the current team charter to reflect the…" at bounding box center [347, 327] width 0 height 10
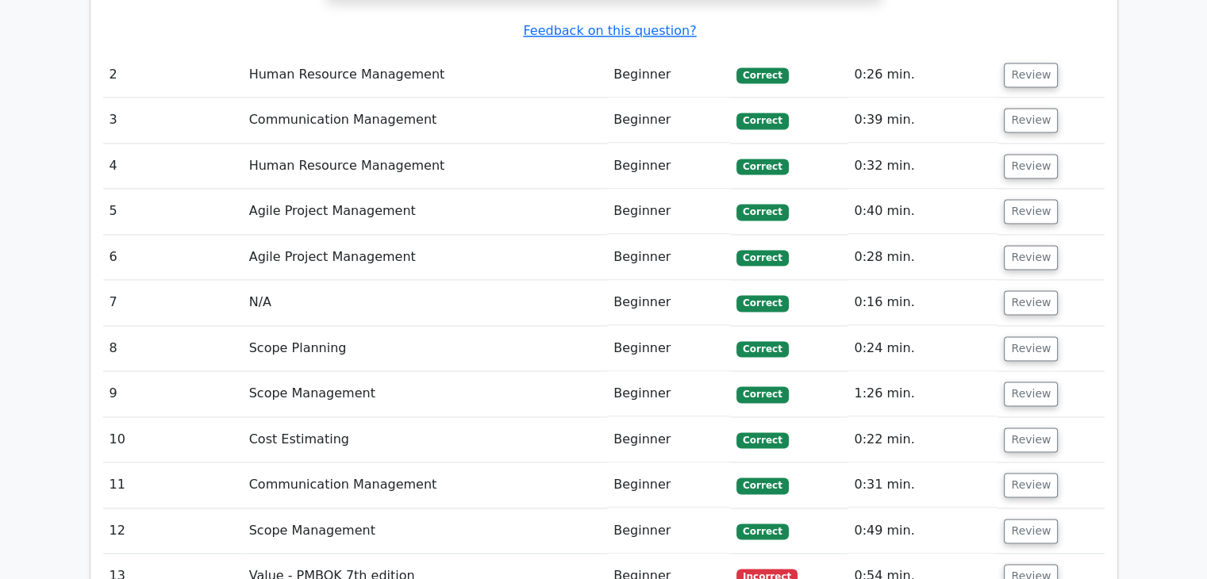
scroll to position [2301, 0]
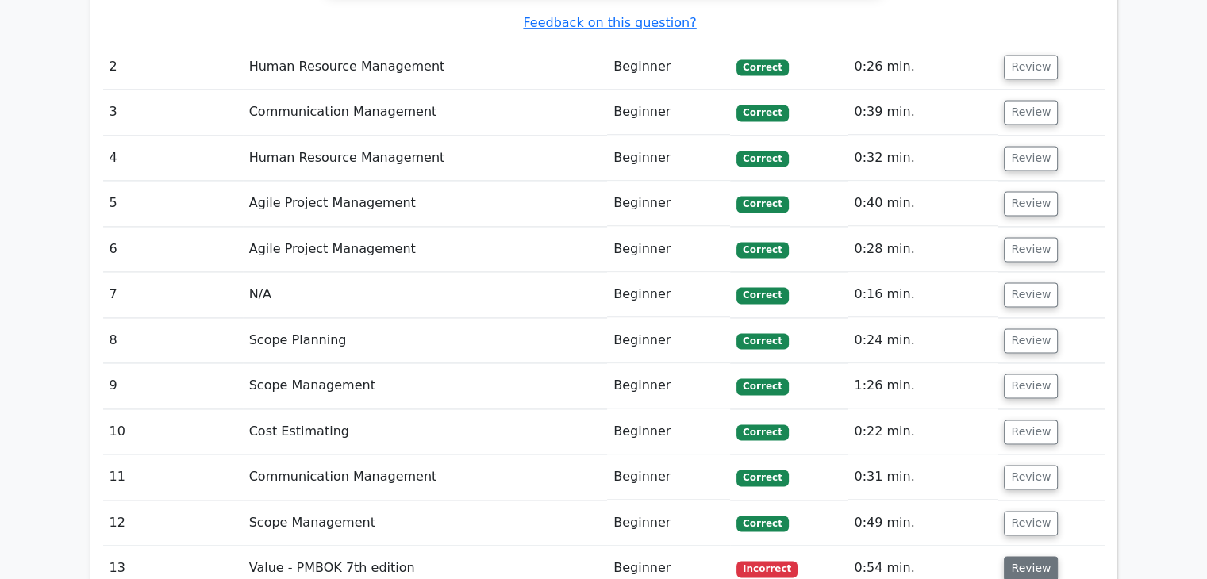
click at [1025, 556] on button "Review" at bounding box center [1031, 568] width 54 height 25
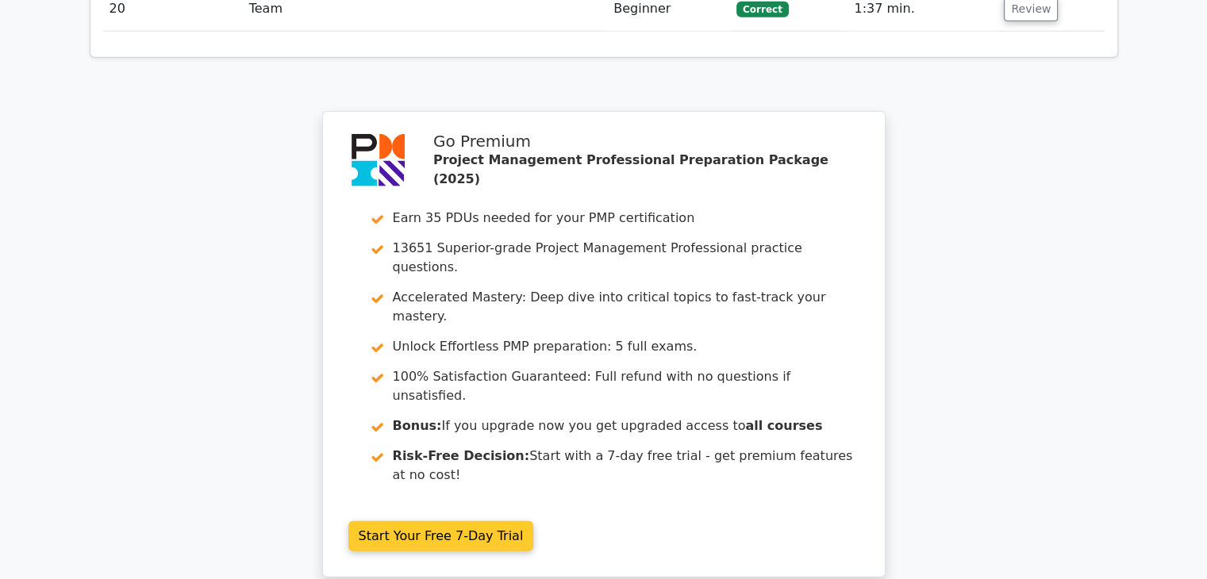
scroll to position [4126, 0]
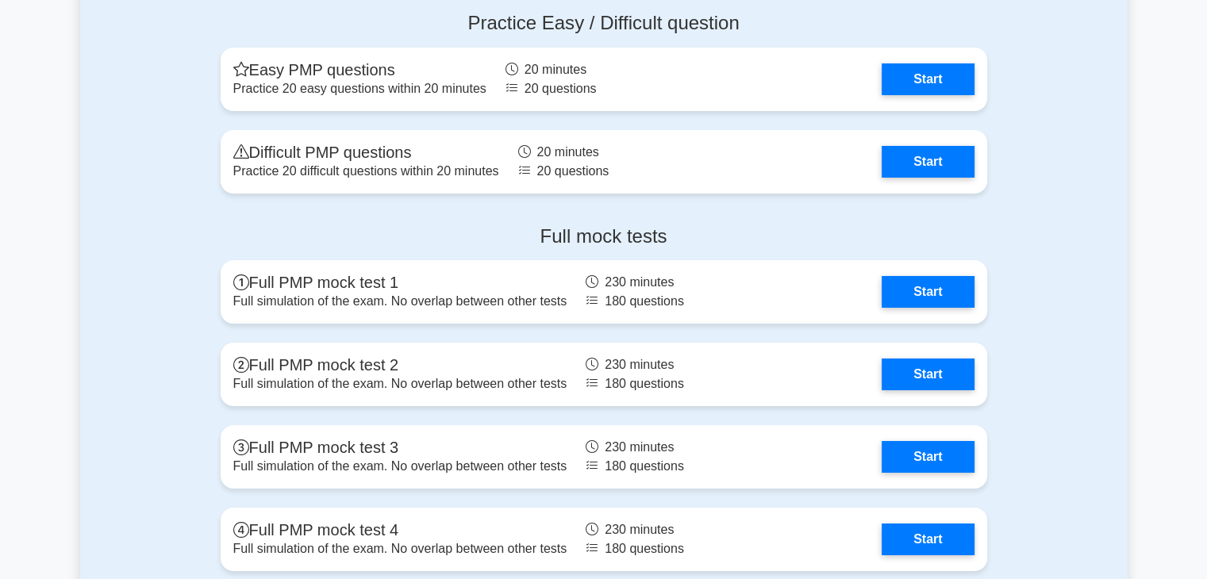
scroll to position [5508, 0]
